Goal: Task Accomplishment & Management: Use online tool/utility

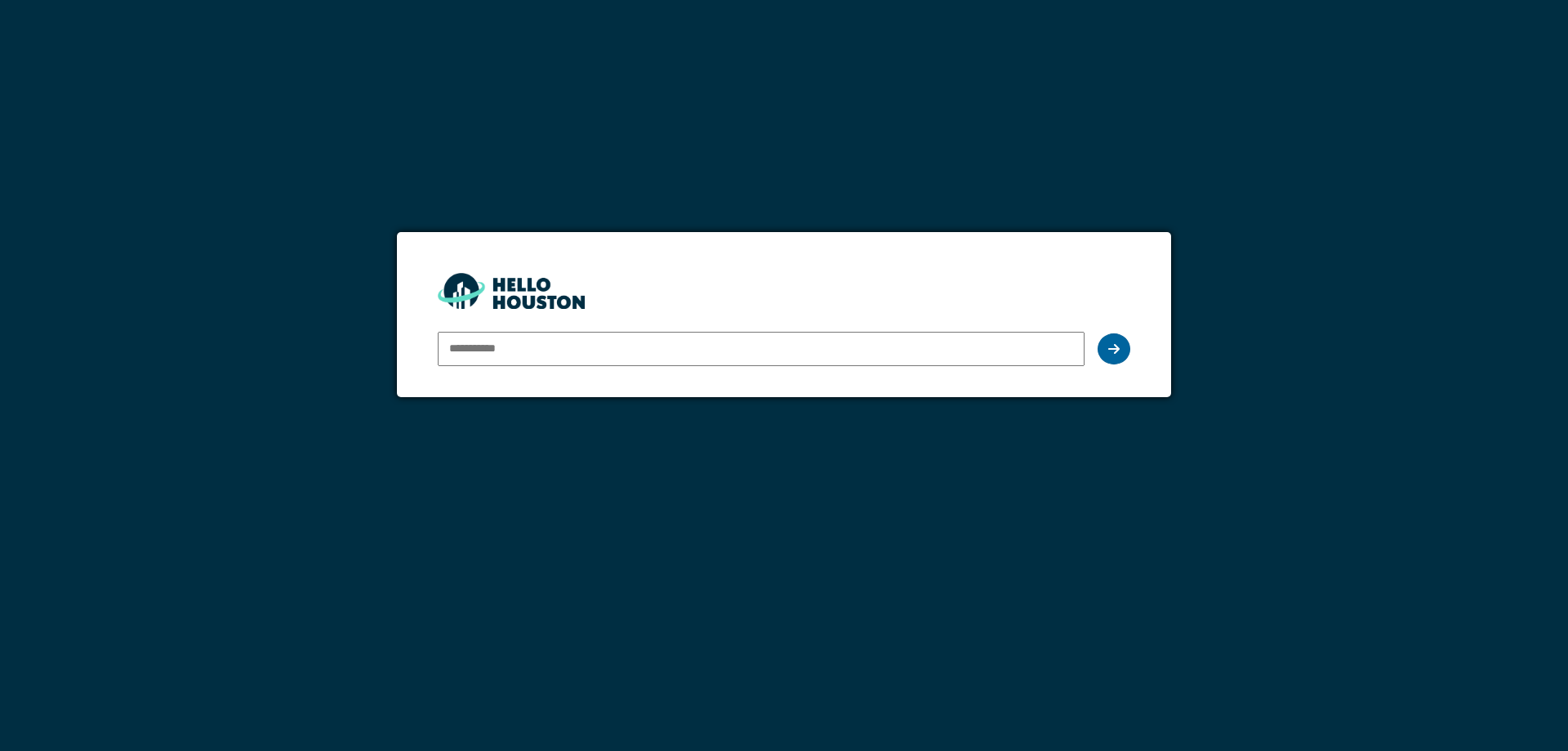
type input "**********"
click at [1118, 345] on icon at bounding box center [1114, 349] width 11 height 13
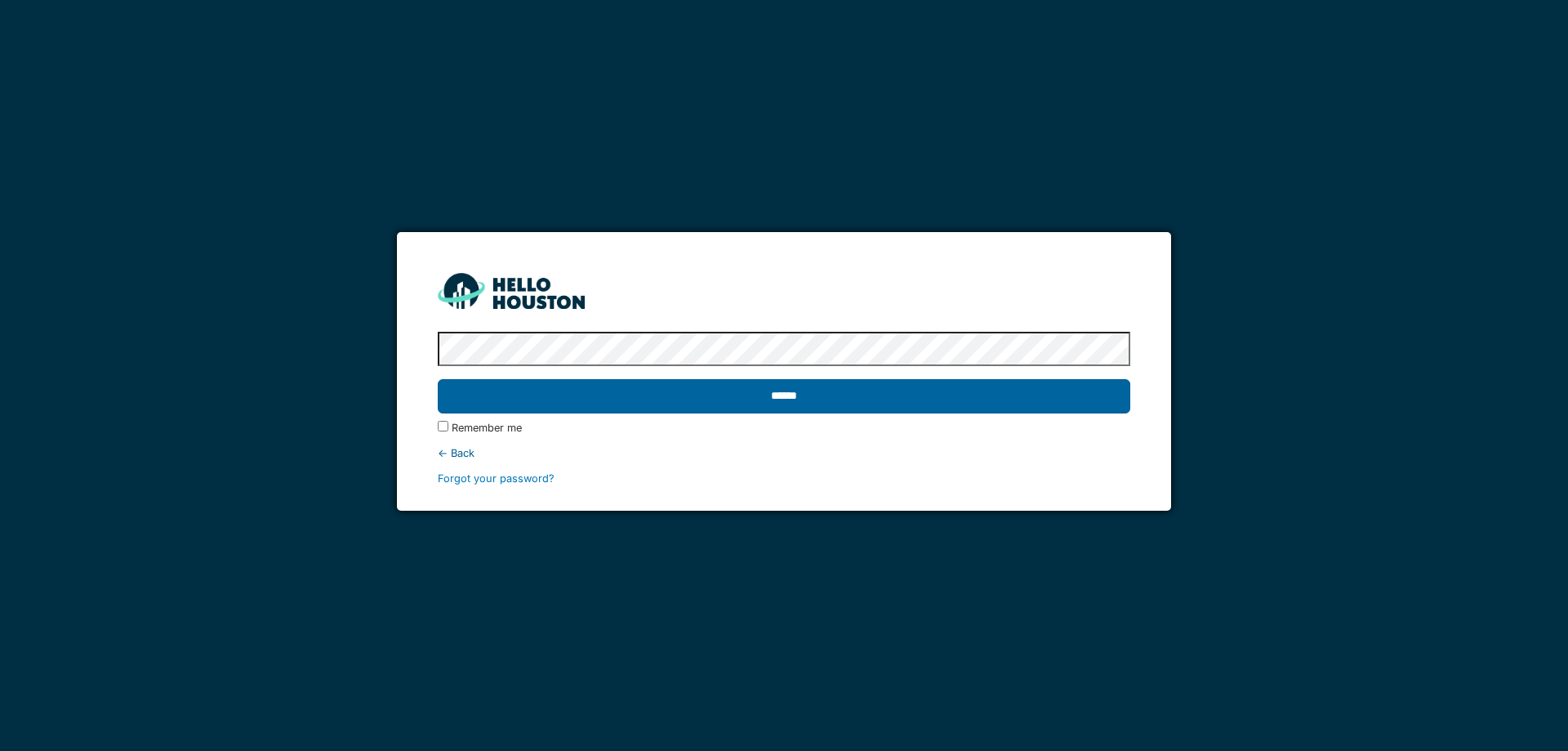
click at [815, 394] on input "******" at bounding box center [783, 395] width 691 height 34
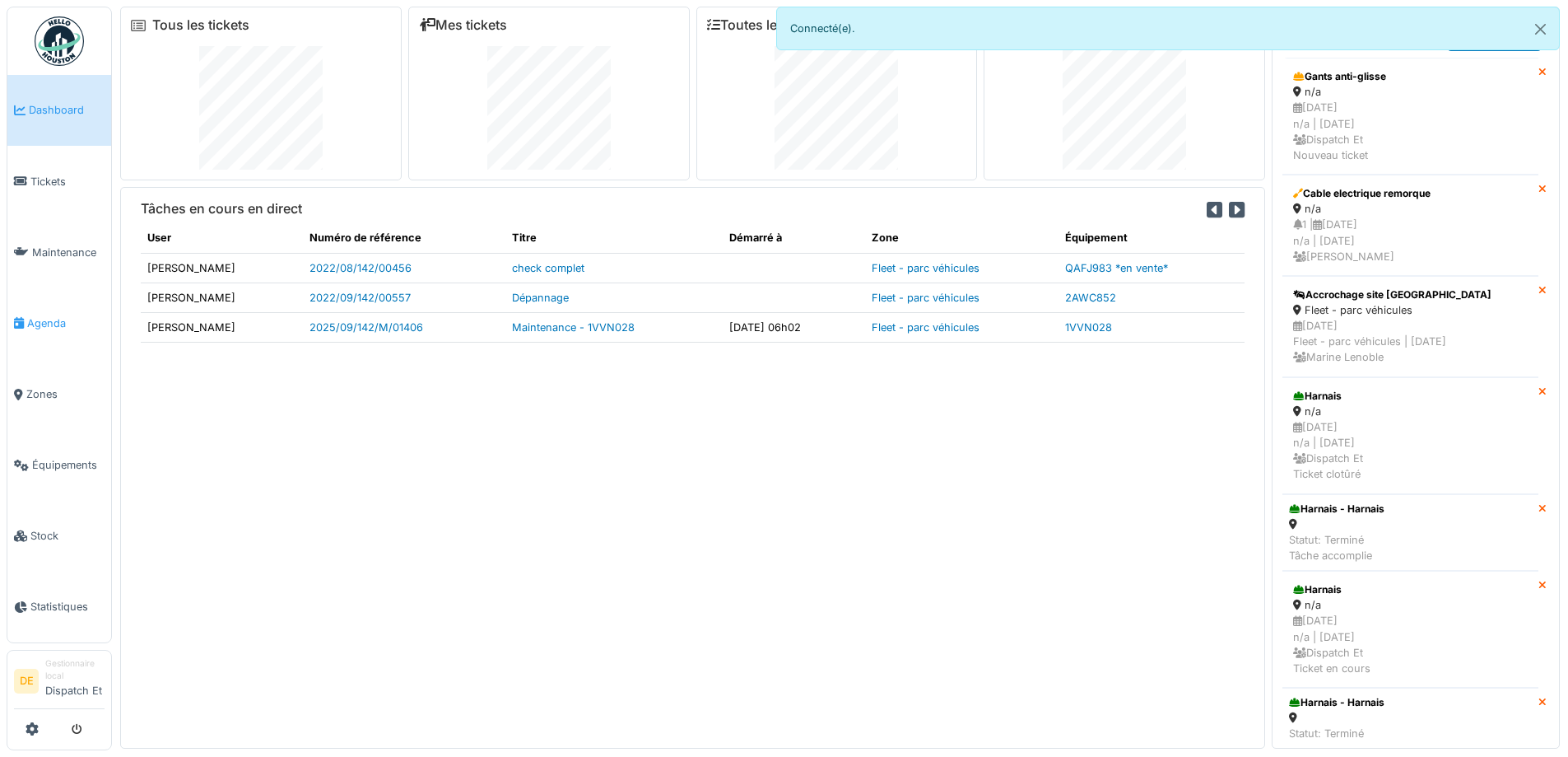
click at [62, 322] on span "Agenda" at bounding box center [65, 323] width 77 height 16
